Goal: Feedback & Contribution: Leave review/rating

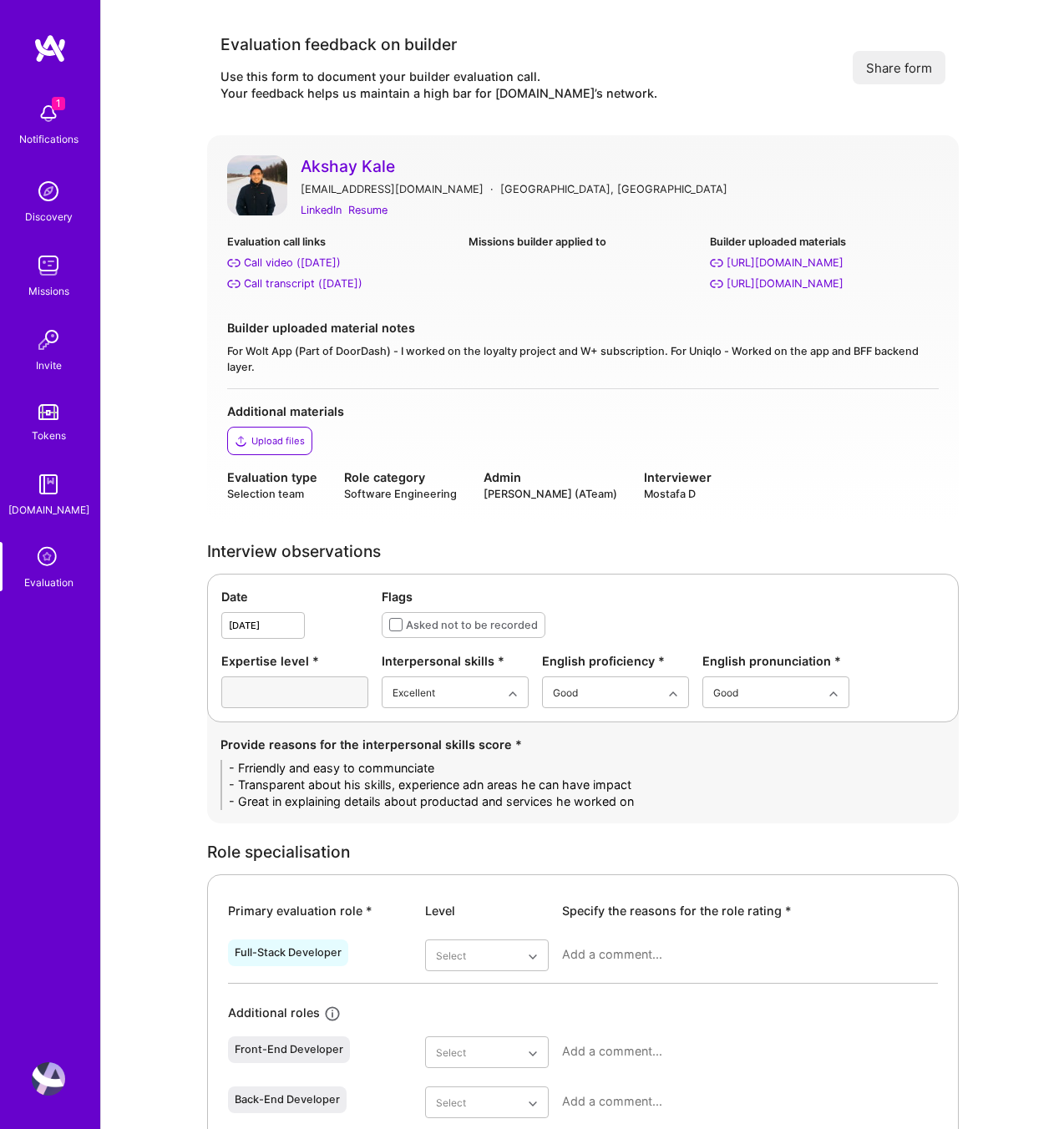
scroll to position [239, 0]
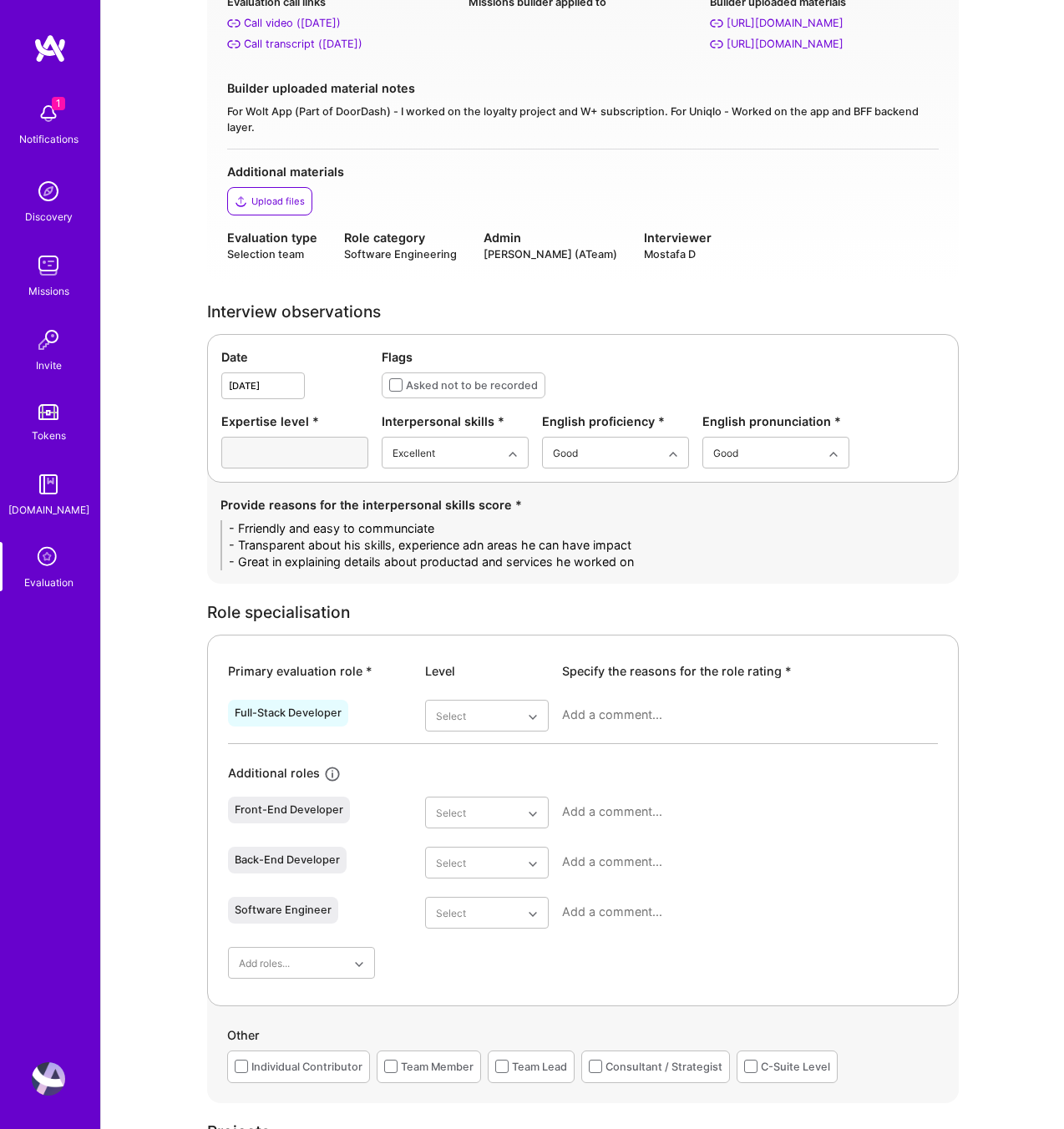
click at [784, 268] on div "Akshay Kale [EMAIL_ADDRESS][DOMAIN_NAME] · [GEOGRAPHIC_DATA], [GEOGRAPHIC_DATA]…" at bounding box center [582, 89] width 752 height 388
click at [478, 883] on div "Very good" at bounding box center [487, 880] width 124 height 31
click at [608, 705] on div at bounding box center [750, 721] width 375 height 43
click at [603, 723] on div at bounding box center [750, 721] width 375 height 43
click at [603, 717] on textarea at bounding box center [750, 714] width 375 height 16
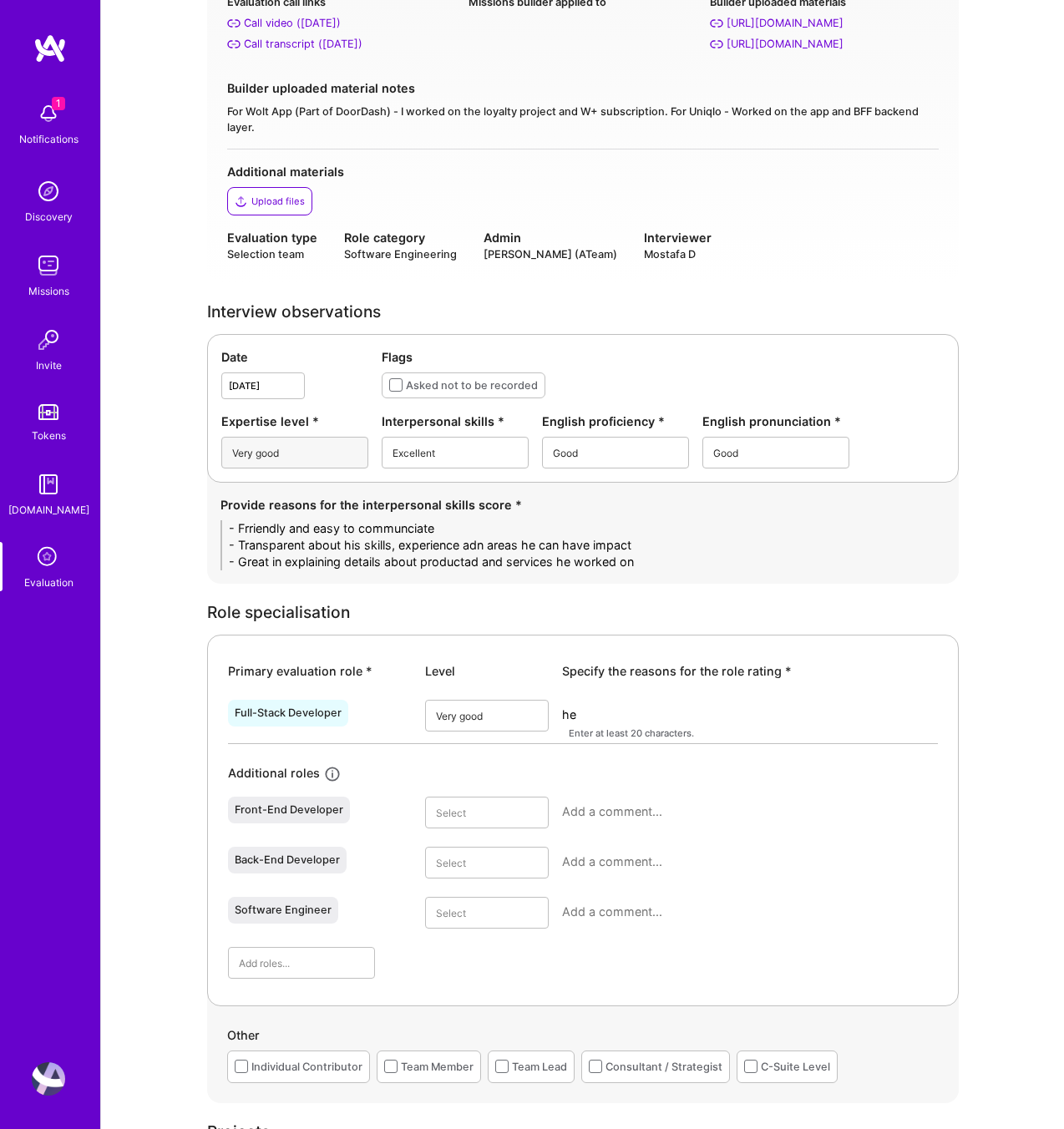
type textarea "he h"
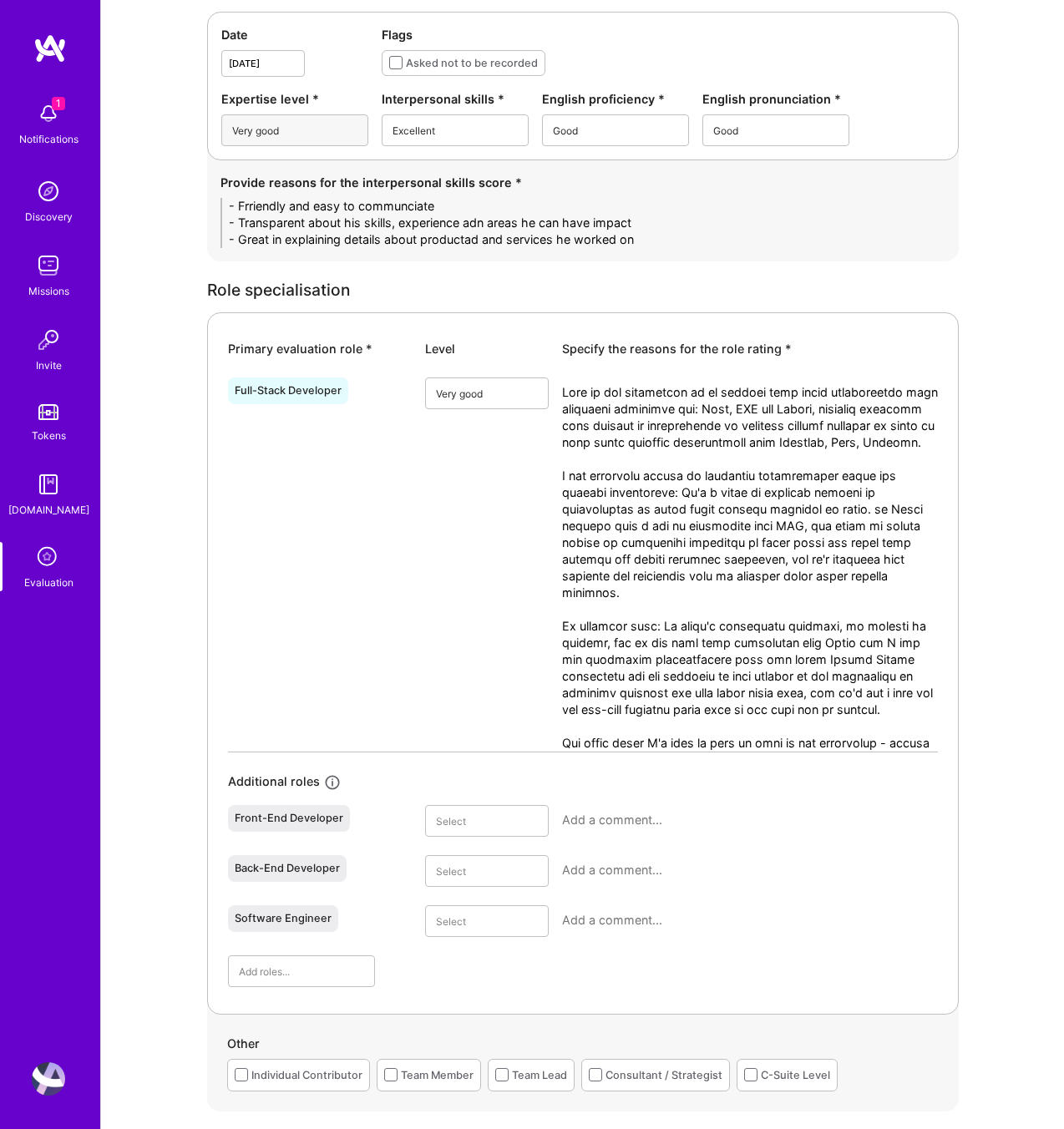
scroll to position [0, 0]
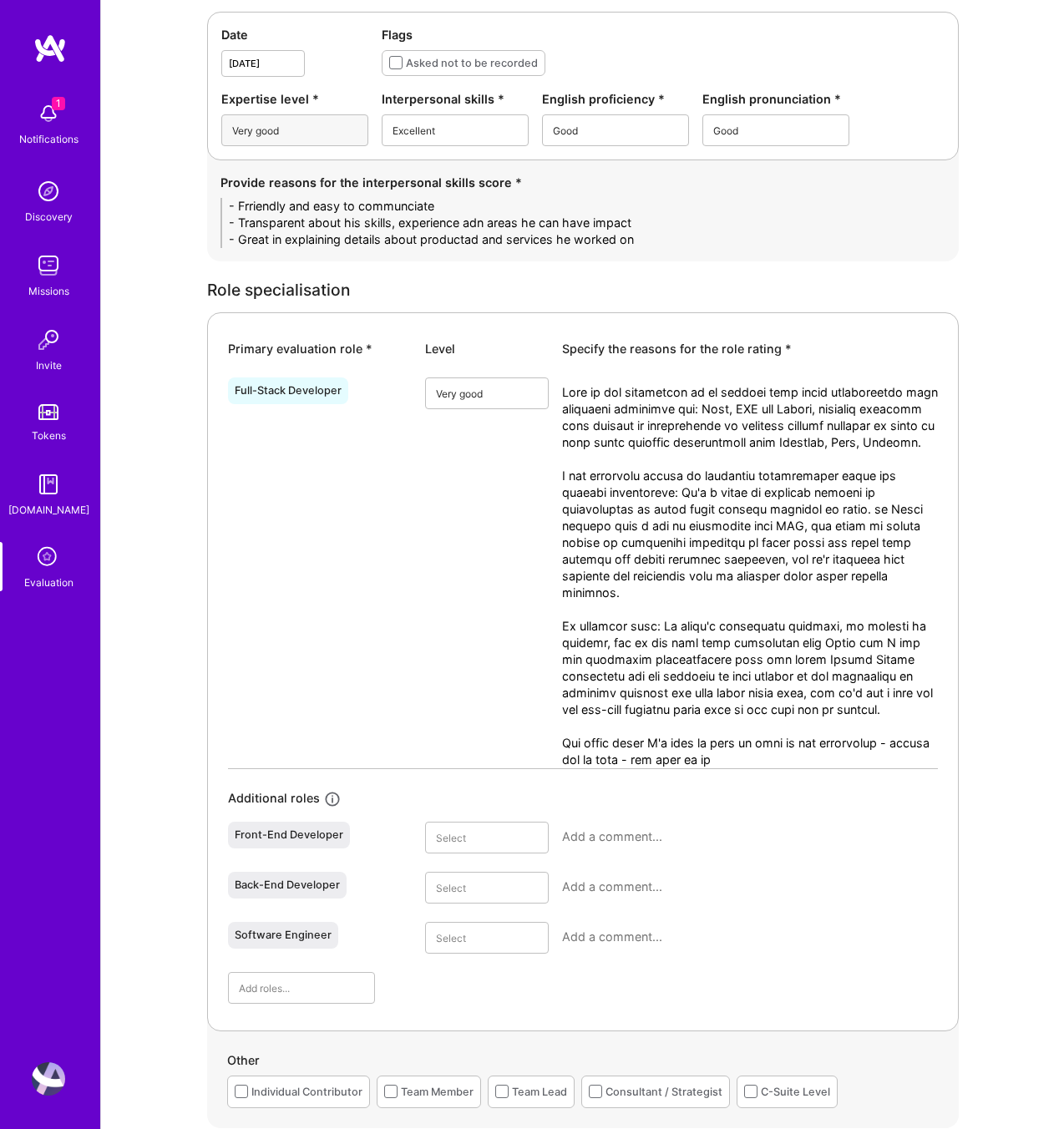
type textarea "Most of his experience is on backend side using technologies that enterpise com…"
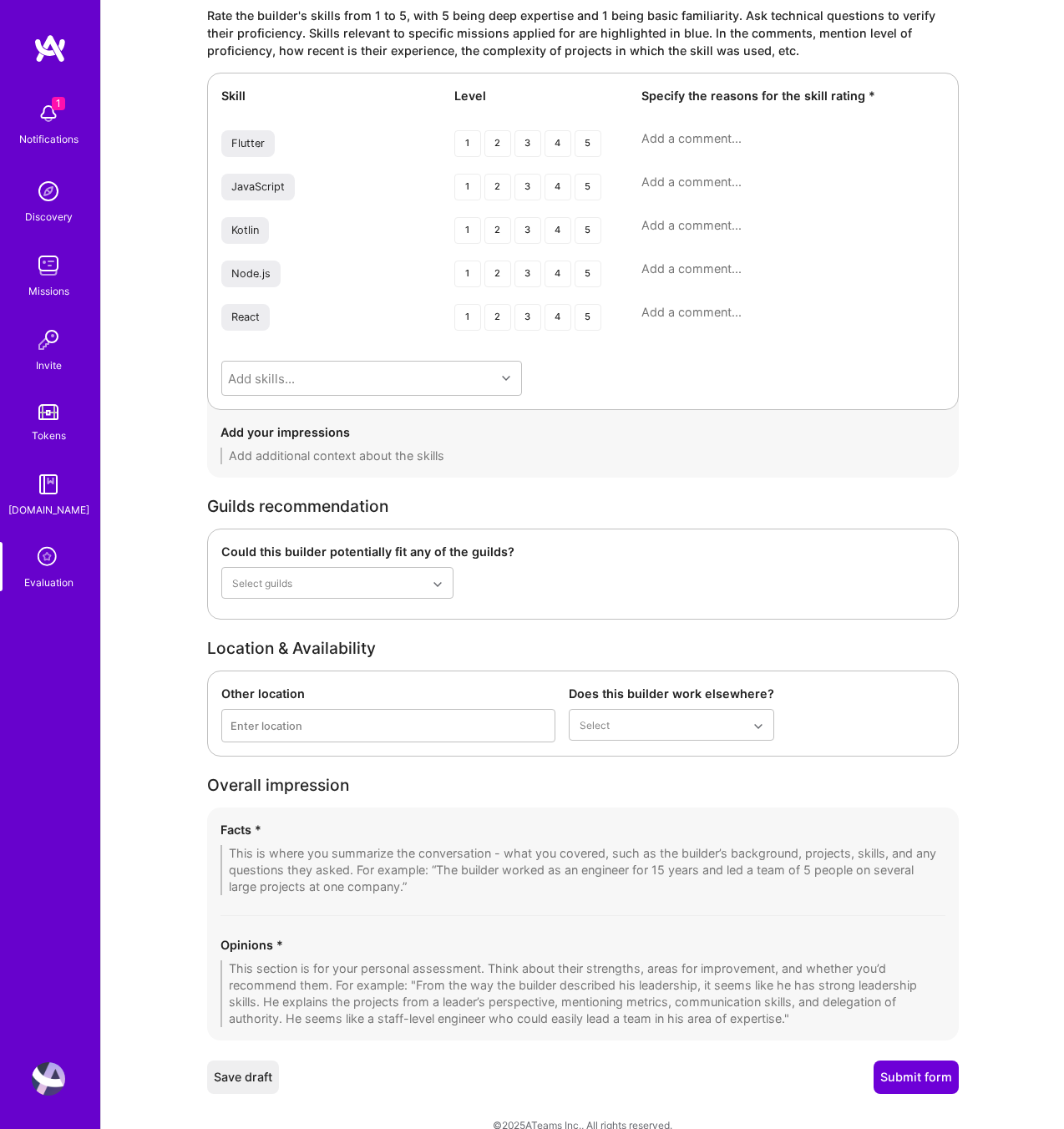
scroll to position [2647, 0]
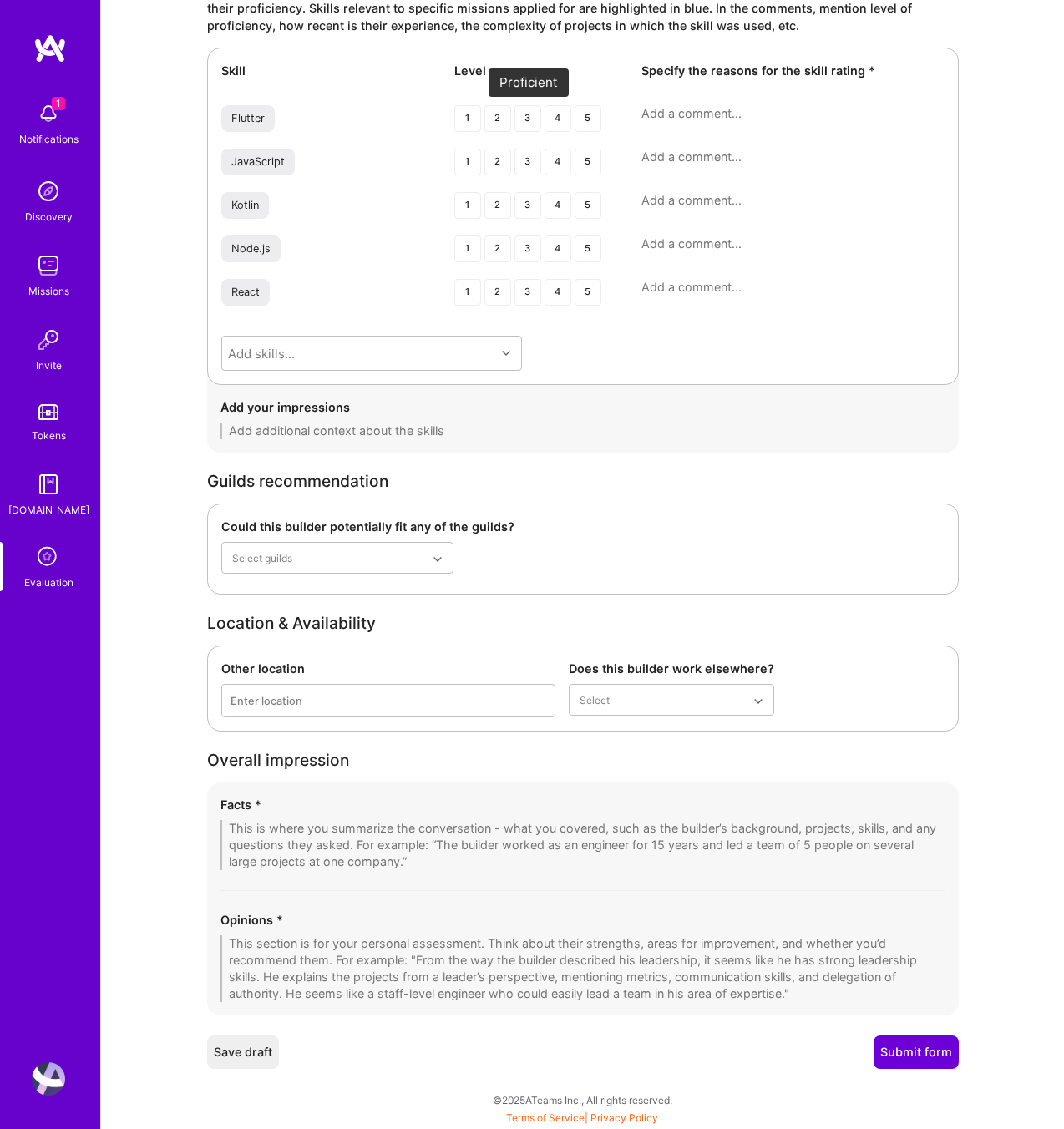
type textarea "Most of his experience is on backend side using technologies that enterpise com…"
click at [526, 113] on div "3" at bounding box center [528, 119] width 27 height 27
click at [554, 163] on div "4" at bounding box center [558, 162] width 27 height 27
click at [558, 203] on div "4" at bounding box center [558, 206] width 27 height 27
click at [525, 250] on div "3" at bounding box center [528, 249] width 27 height 27
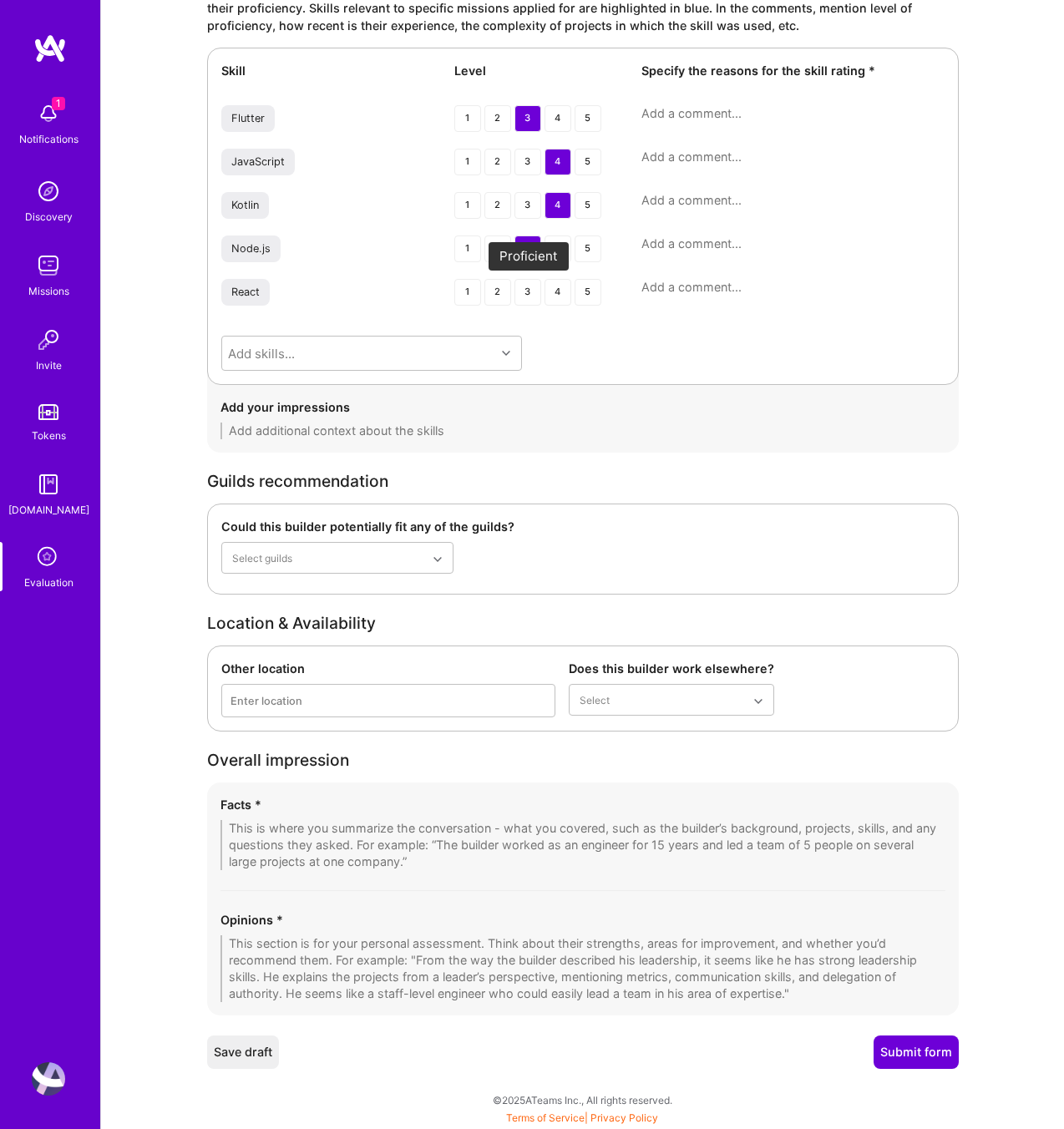
click at [528, 296] on div "3" at bounding box center [528, 292] width 27 height 27
click at [361, 949] on textarea at bounding box center [582, 969] width 725 height 67
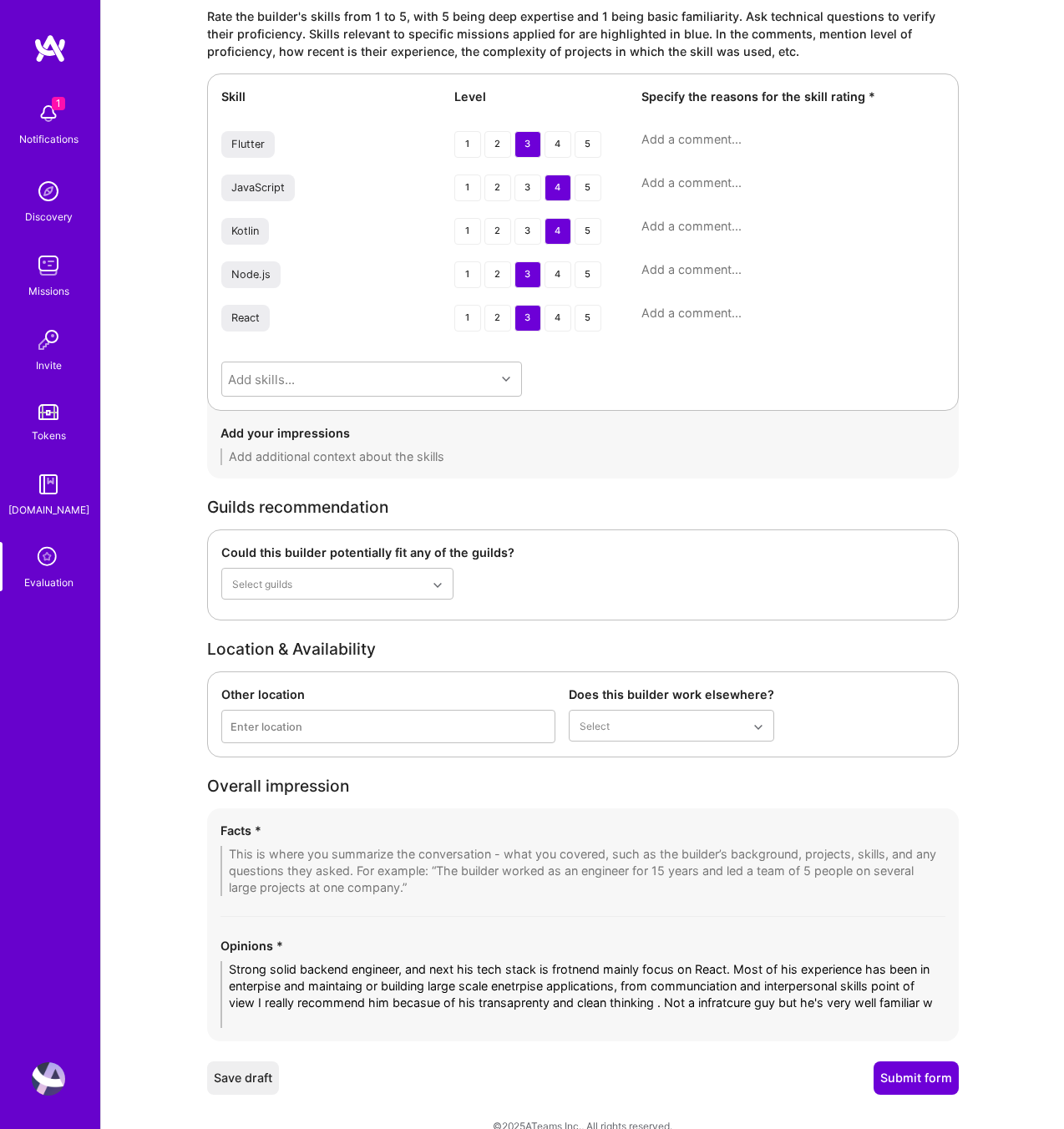
scroll to position [0, 0]
type textarea "Strong solid backend engineer, and next his tech stack is frotnend mainly focus…"
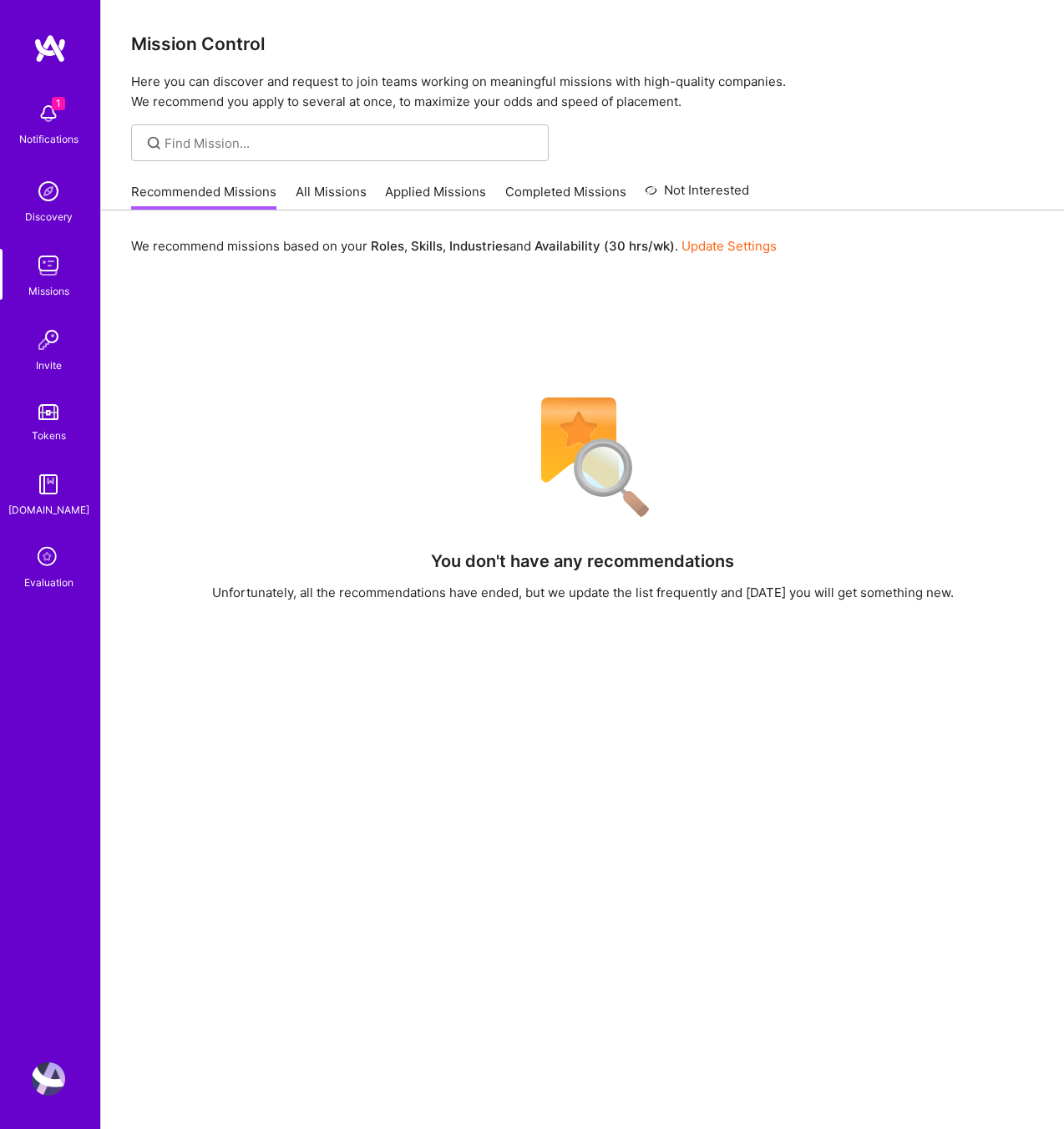
click at [42, 564] on icon at bounding box center [48, 557] width 32 height 32
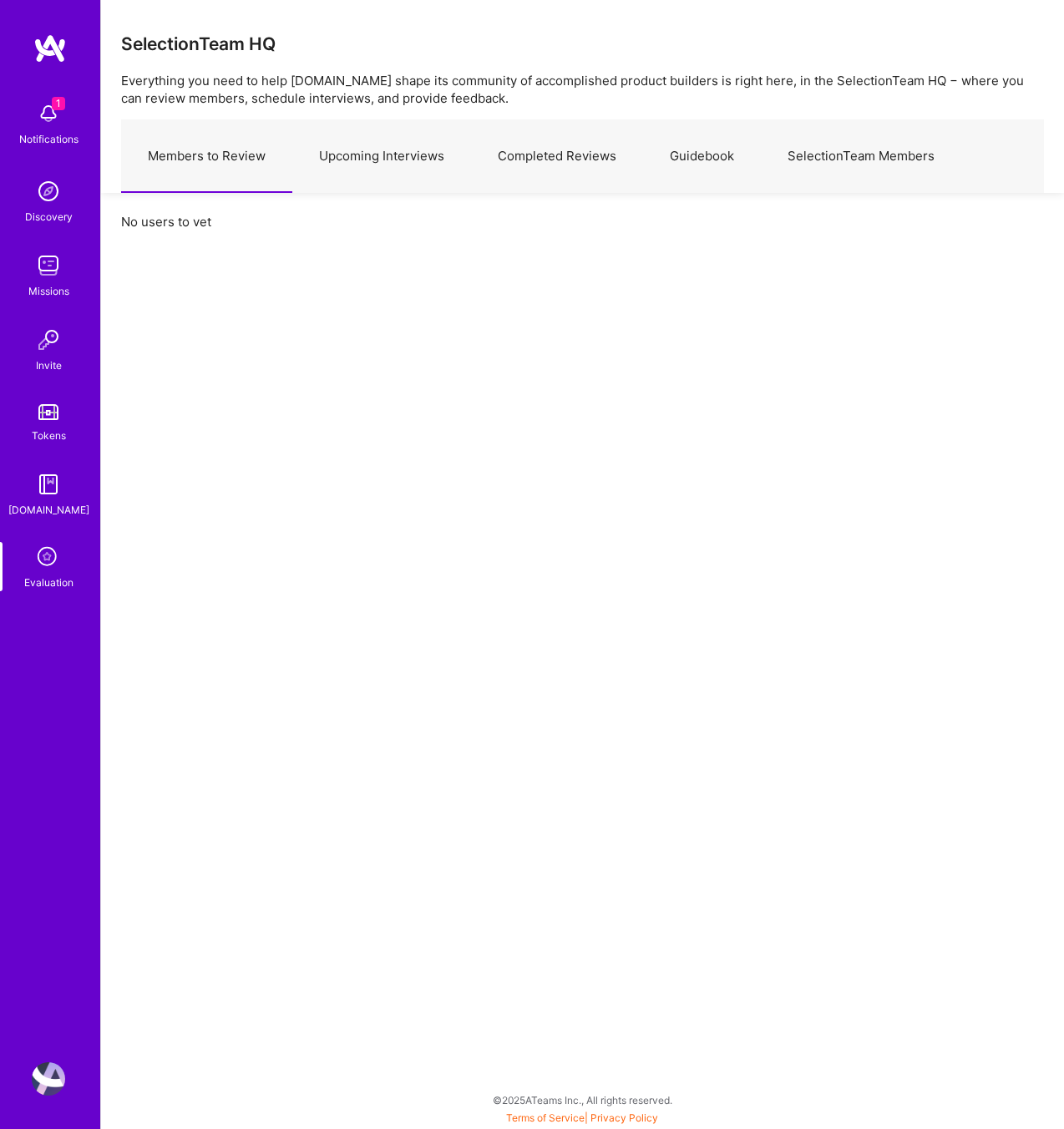
click at [418, 159] on link "Upcoming Interviews" at bounding box center [381, 157] width 179 height 73
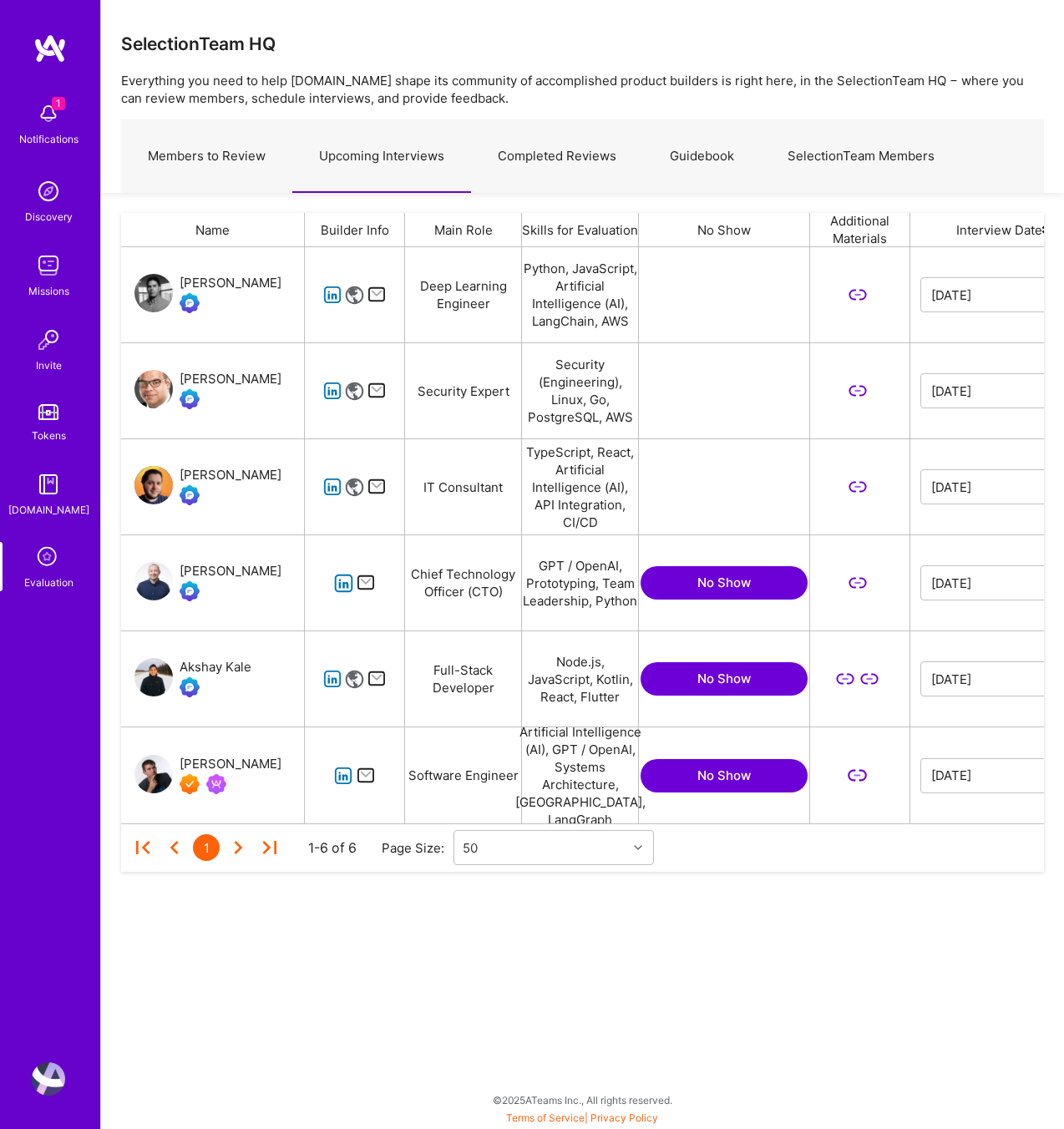
scroll to position [0, 3]
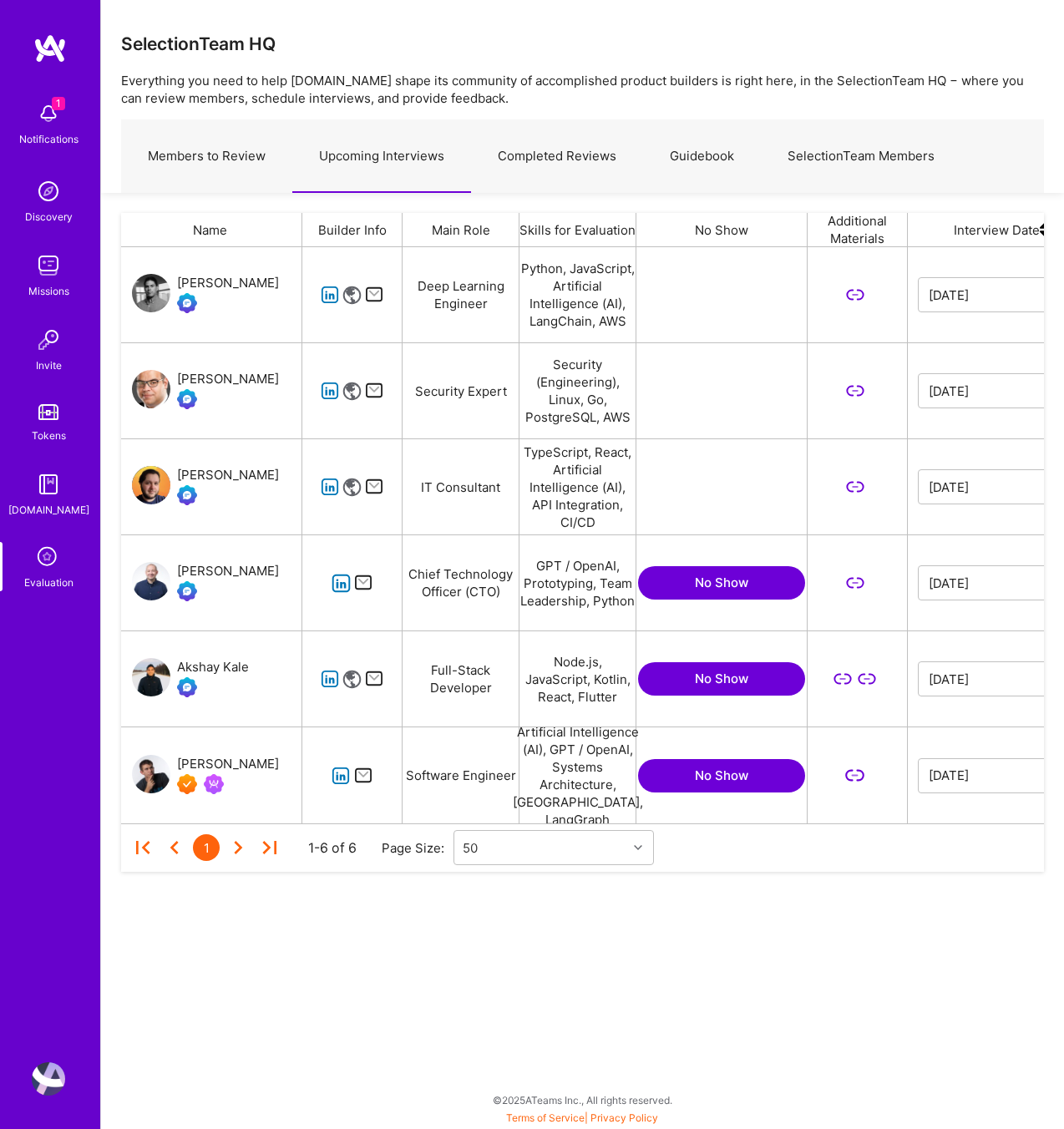
click at [340, 582] on icon "grid" at bounding box center [341, 583] width 19 height 19
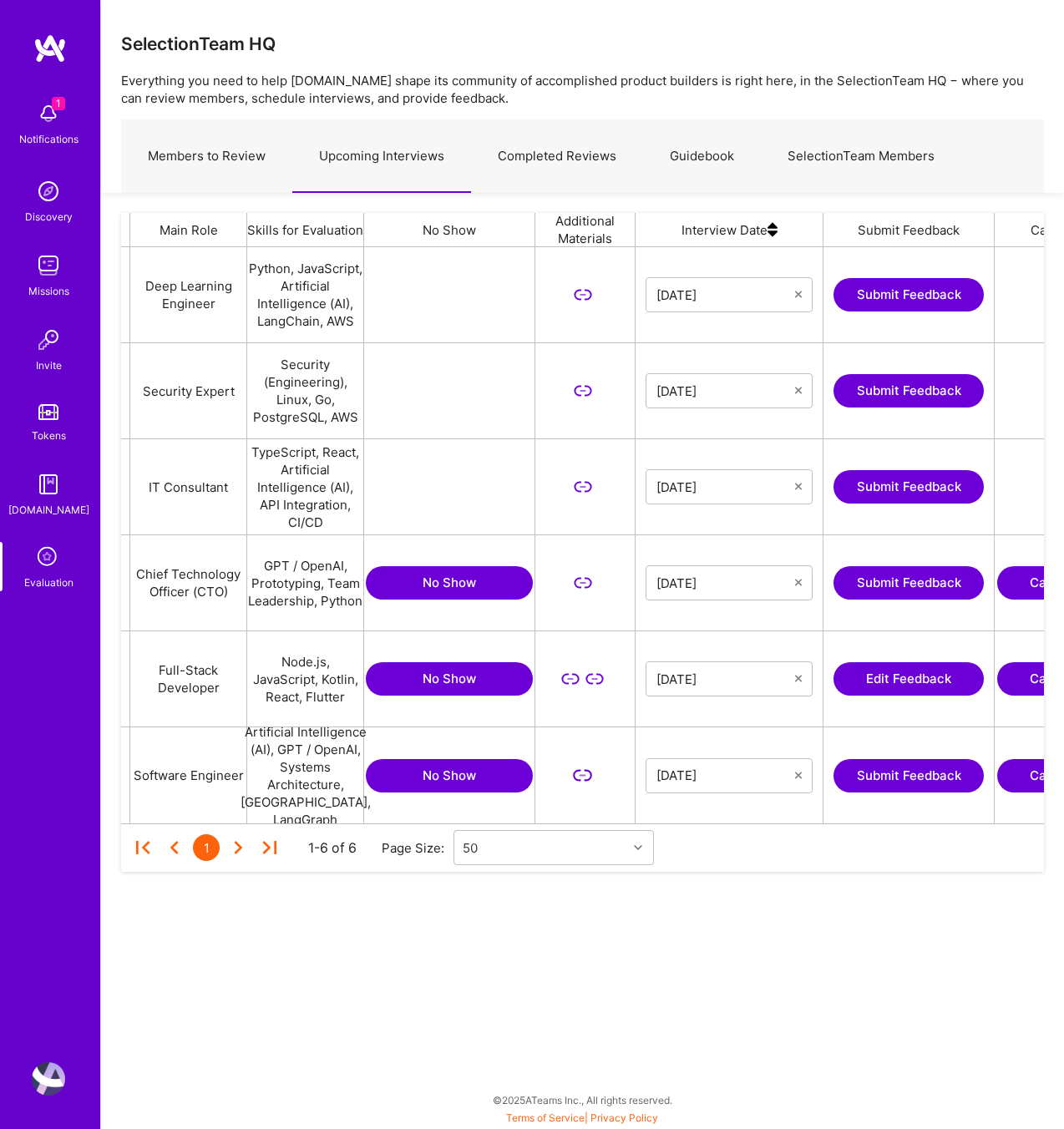
scroll to position [0, 304]
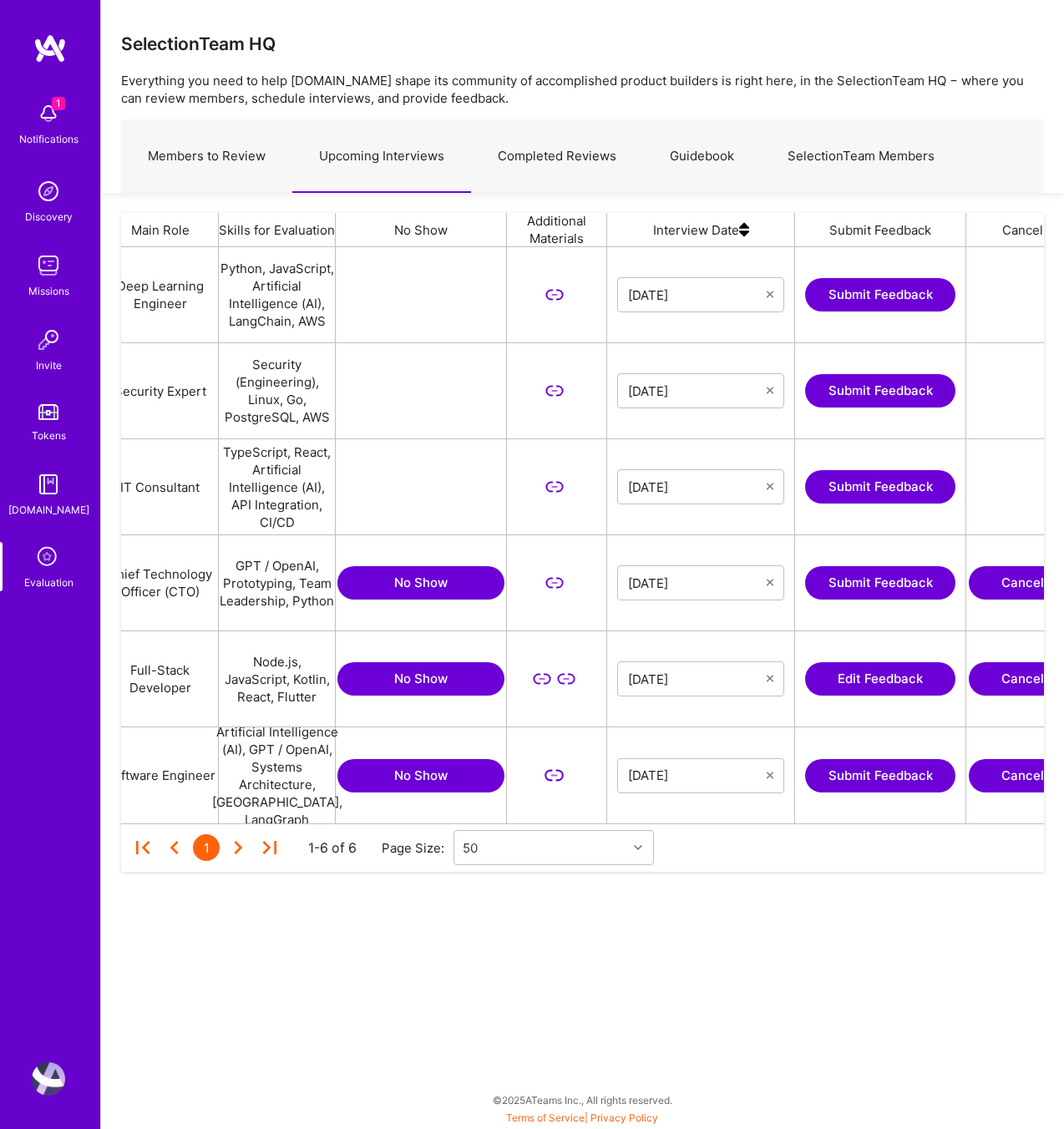
click at [919, 590] on button "Submit Feedback" at bounding box center [880, 582] width 150 height 34
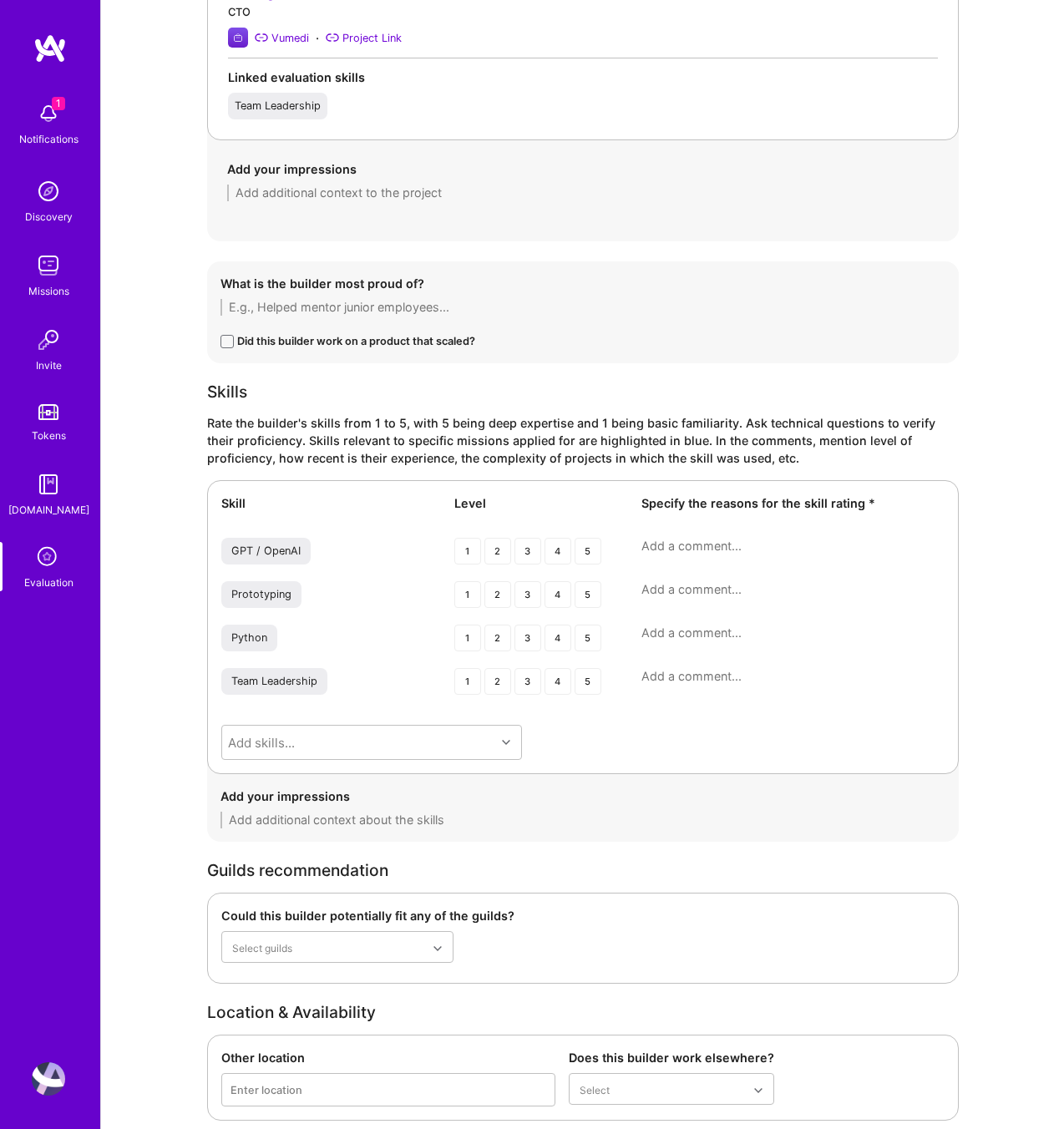
scroll to position [1631, 0]
